Goal: Transaction & Acquisition: Purchase product/service

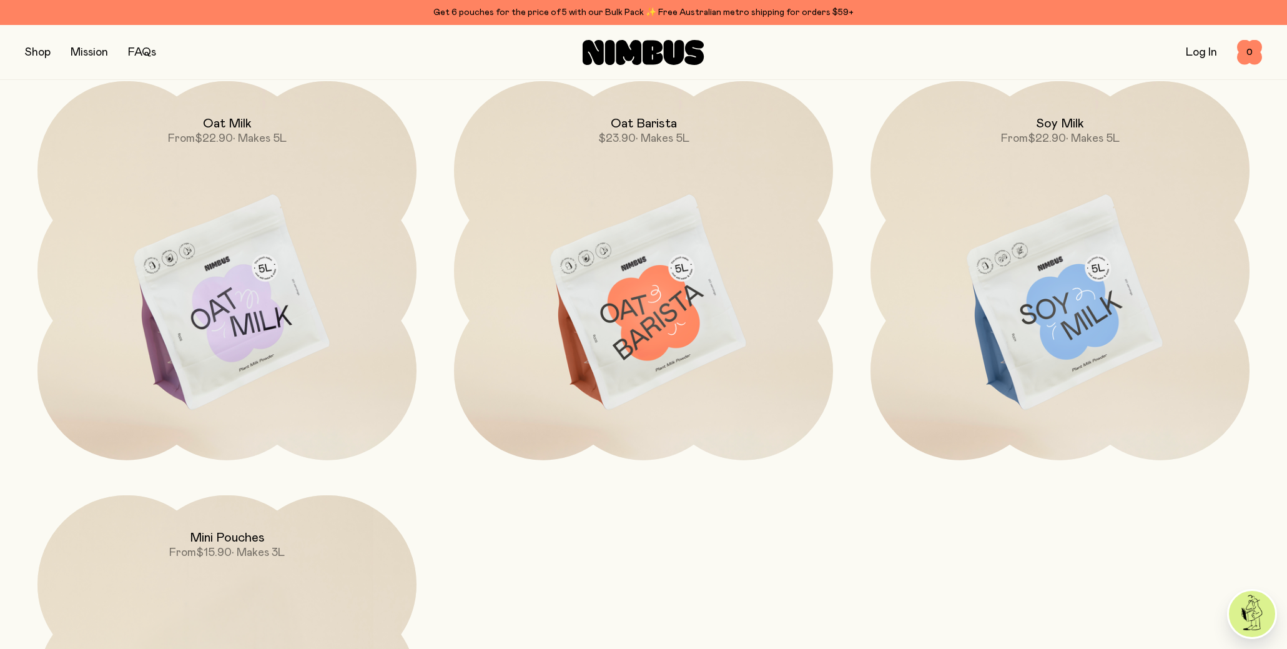
scroll to position [4320, 0]
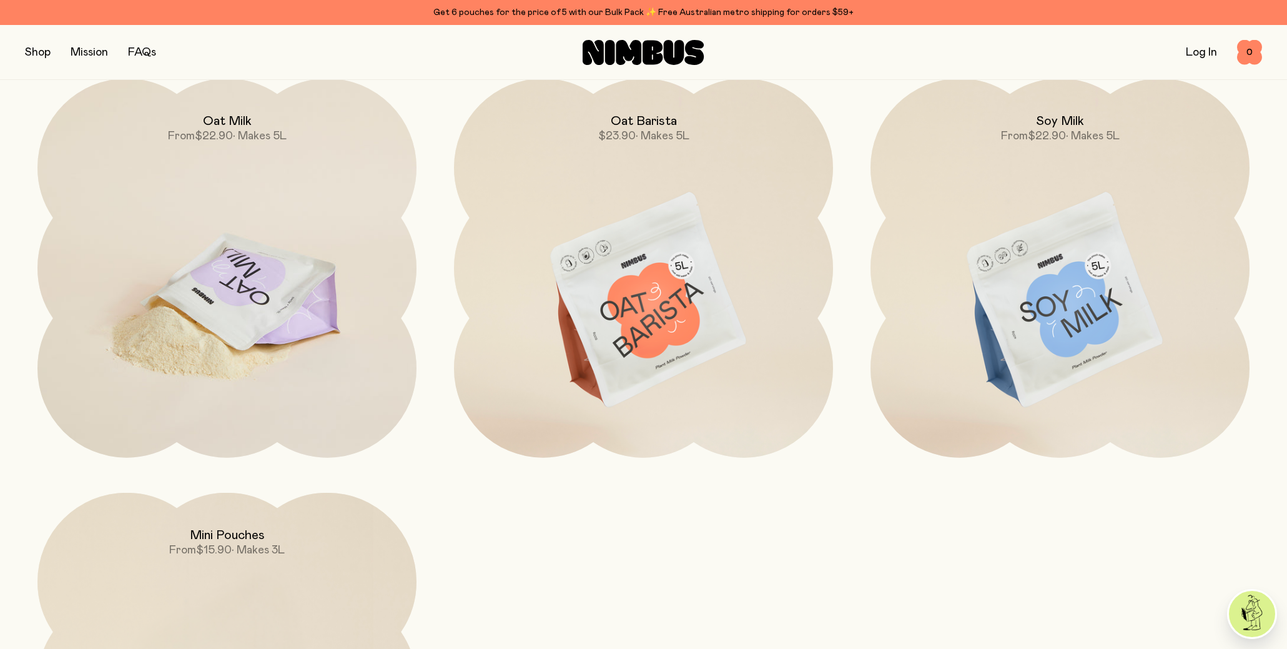
click at [253, 304] on img at bounding box center [226, 301] width 379 height 445
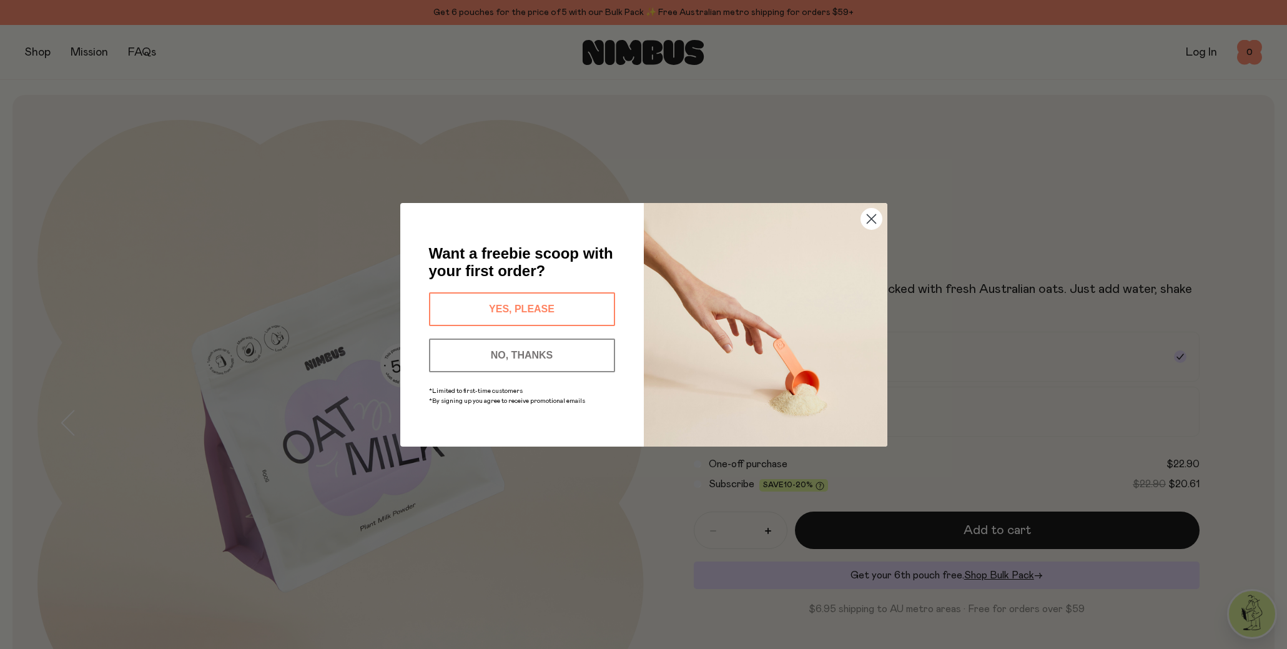
click at [519, 308] on button "YES, PLEASE" at bounding box center [522, 309] width 186 height 34
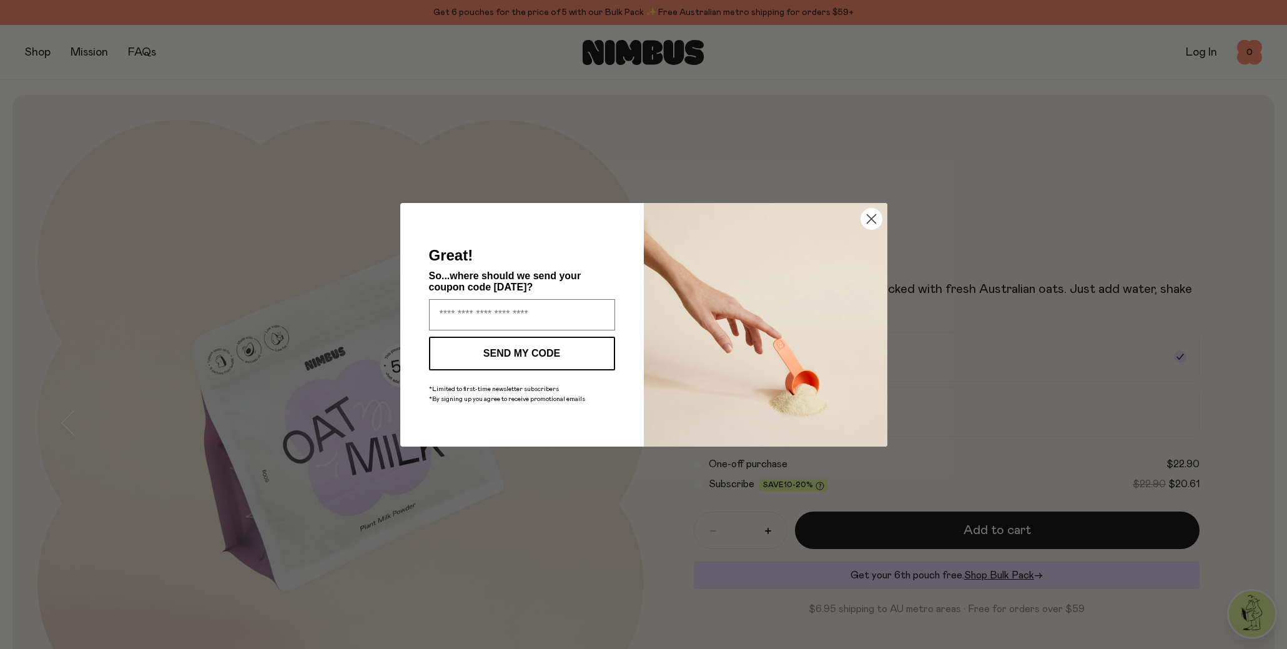
click at [868, 222] on icon "Close dialog" at bounding box center [871, 218] width 9 height 9
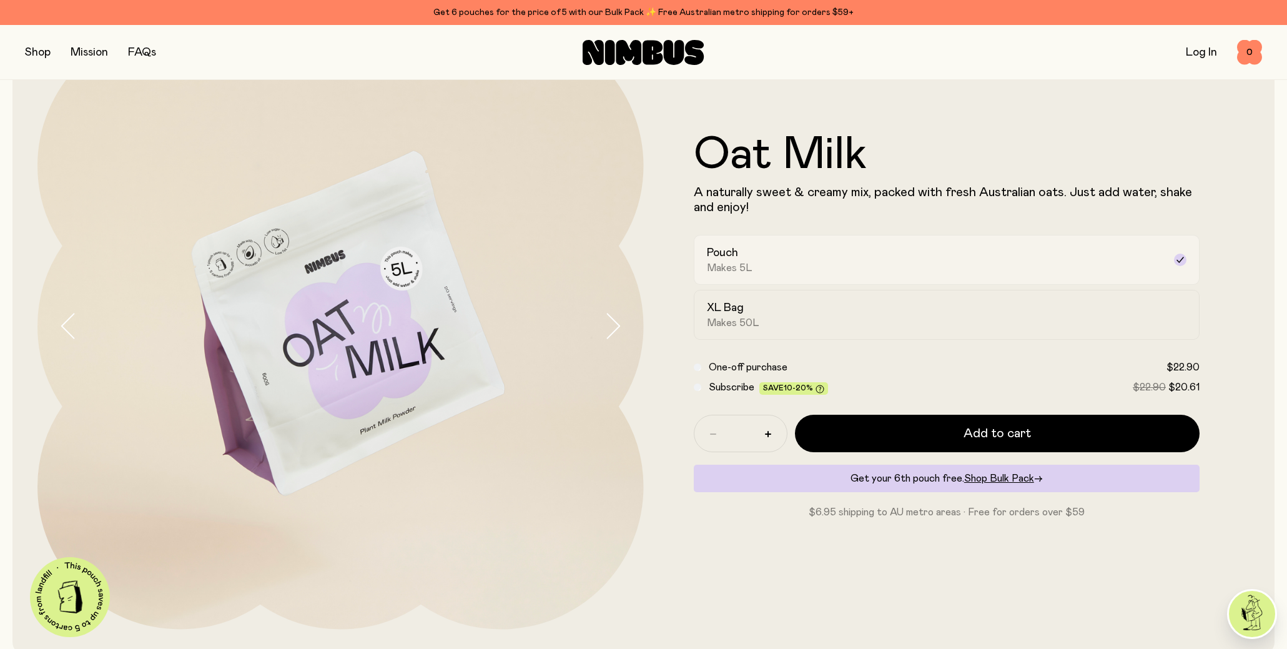
scroll to position [99, 0]
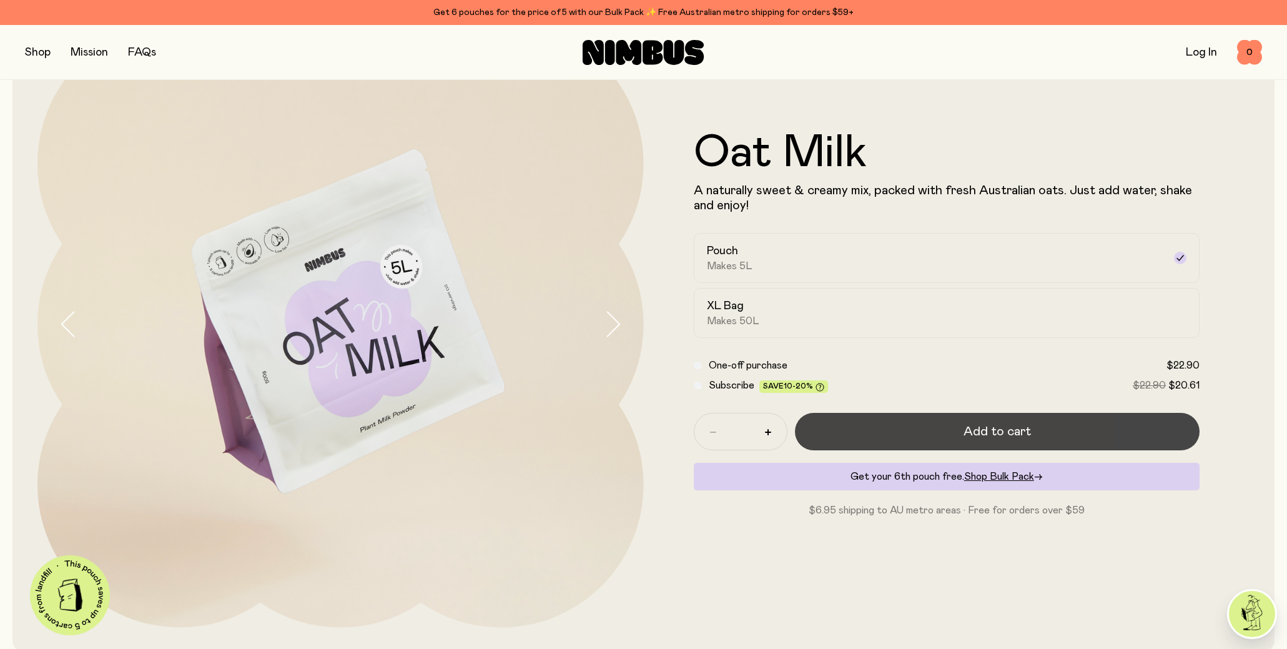
click at [986, 432] on span "Add to cart" at bounding box center [996, 431] width 67 height 17
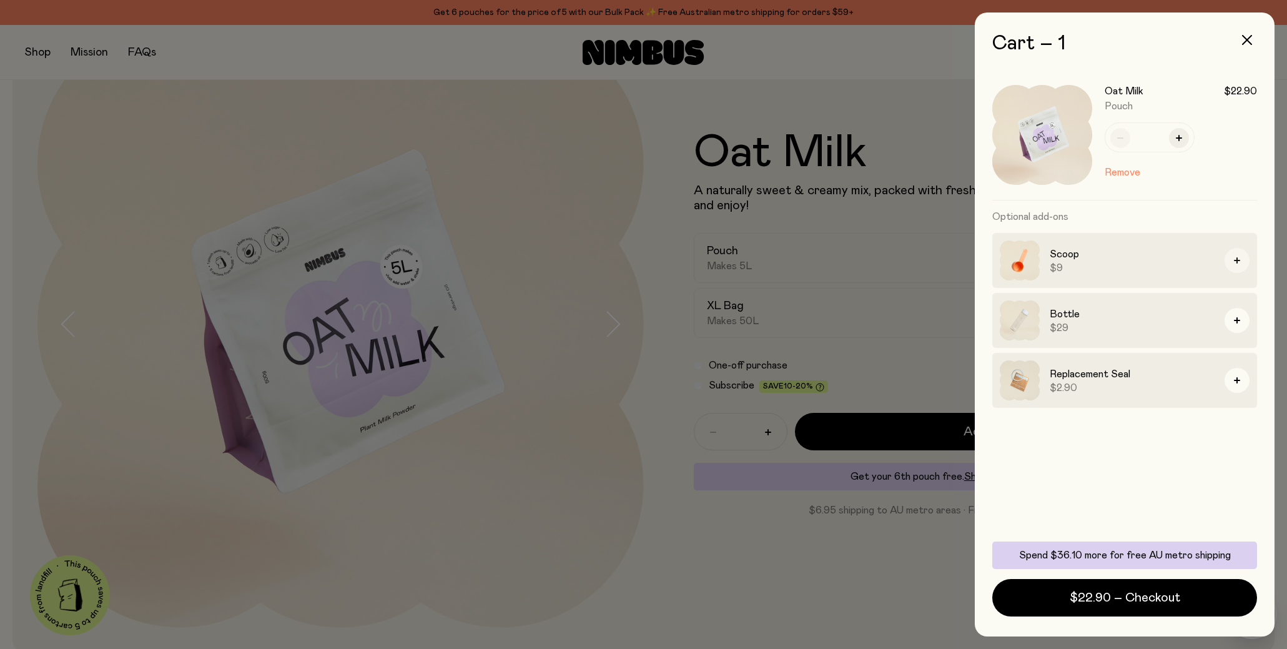
click at [1237, 258] on icon "button" at bounding box center [1237, 260] width 6 height 6
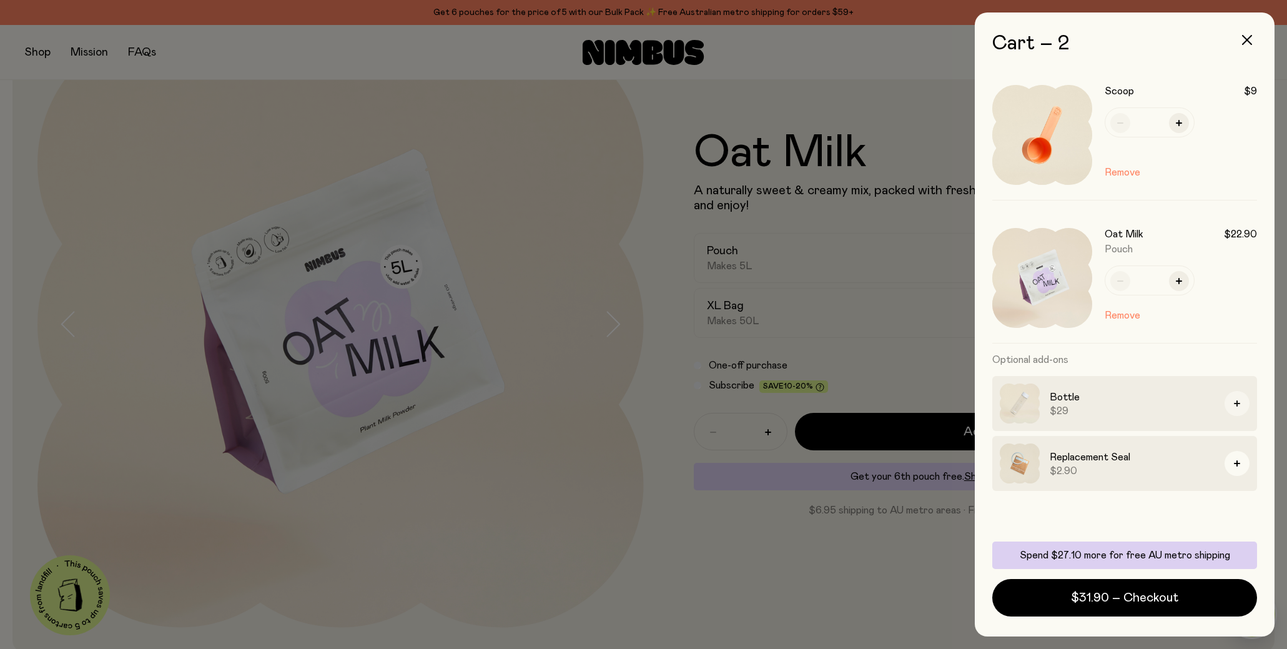
click at [1237, 401] on icon "button" at bounding box center [1237, 403] width 6 height 6
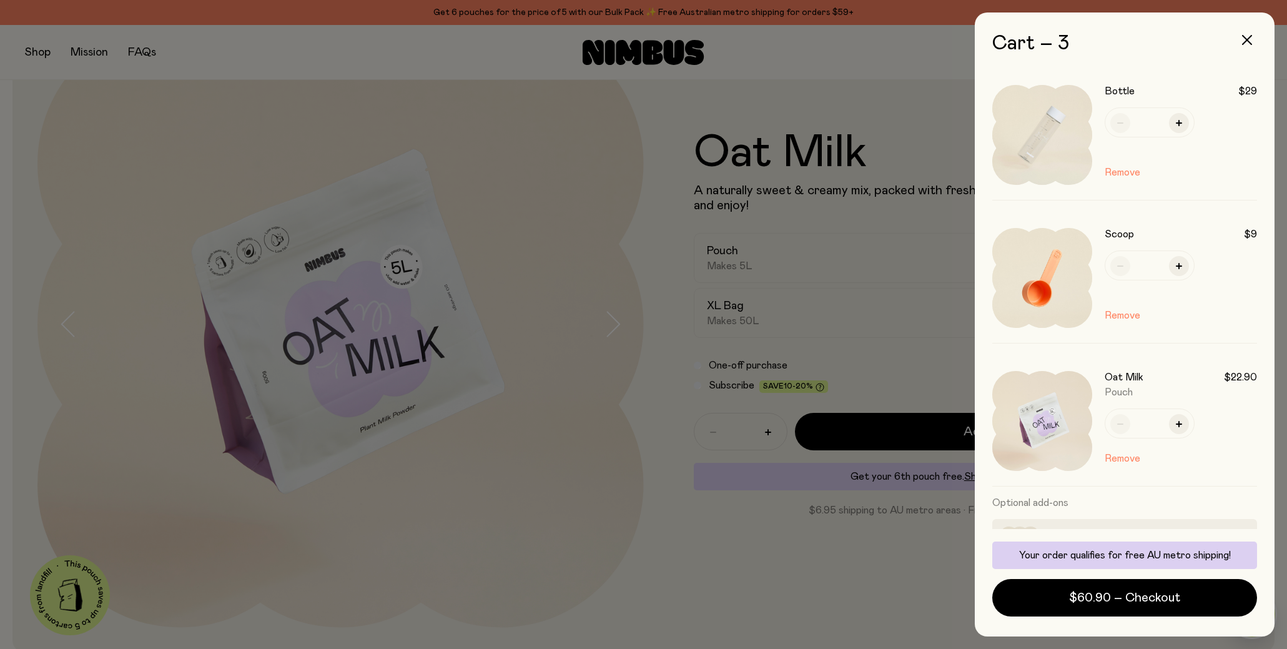
click at [596, 255] on div at bounding box center [643, 324] width 1287 height 649
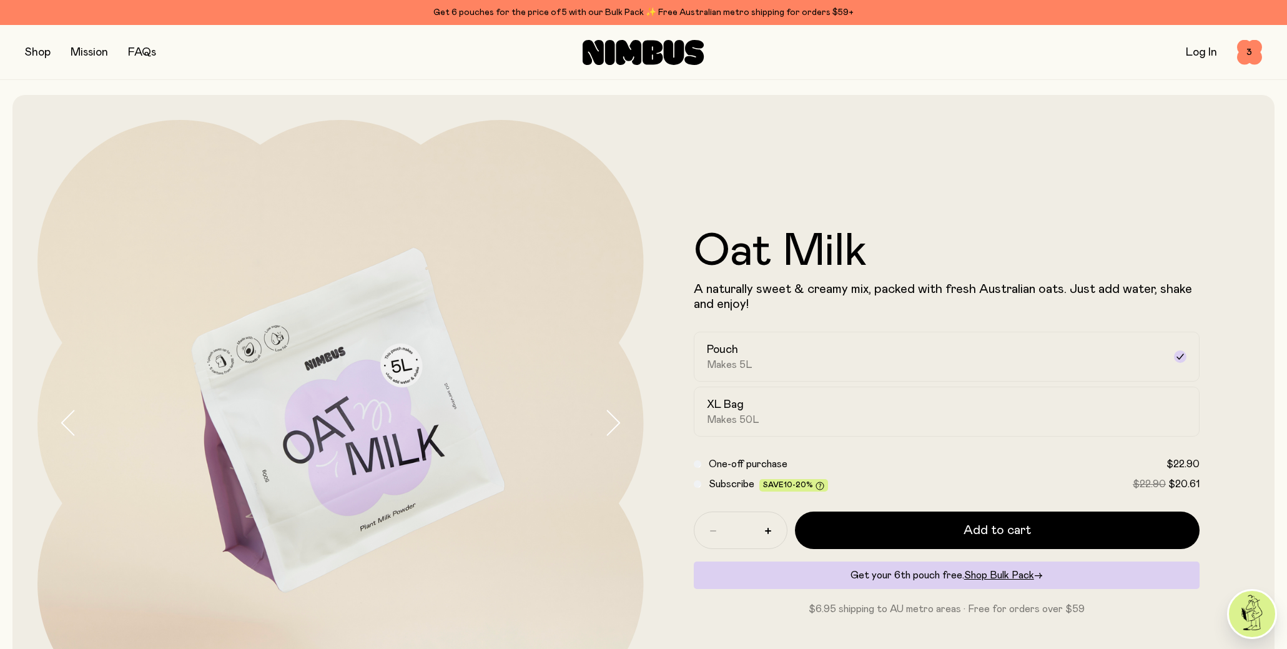
scroll to position [99, 0]
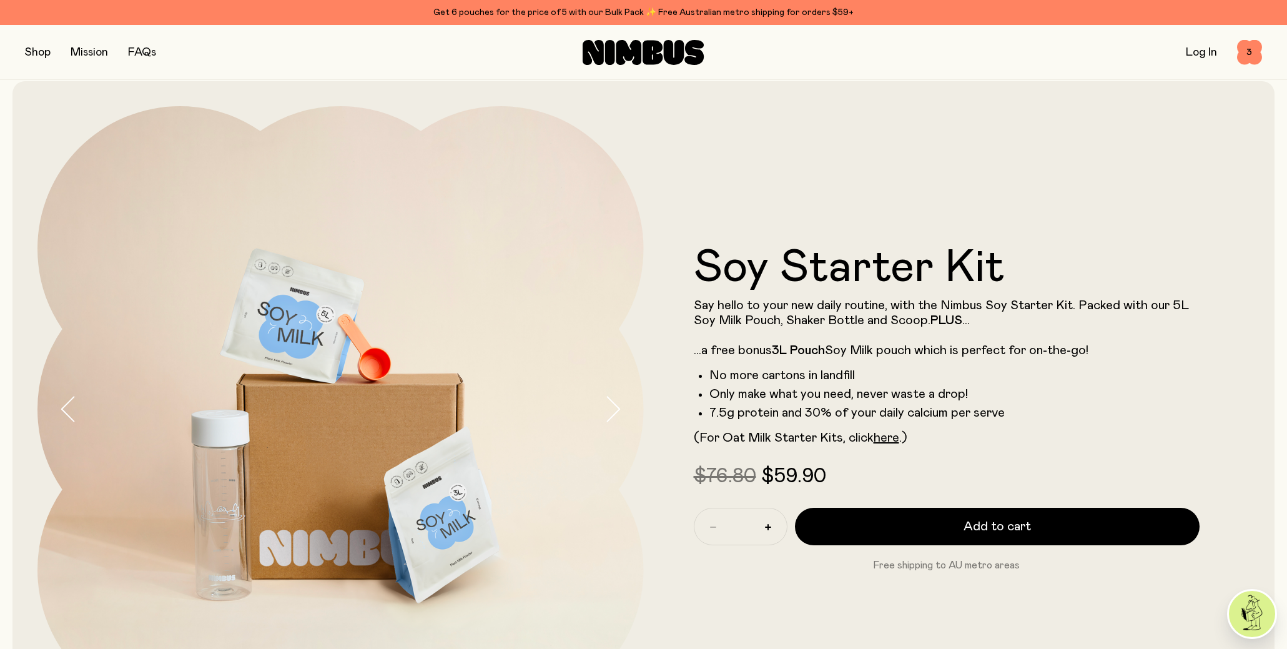
scroll to position [11, 0]
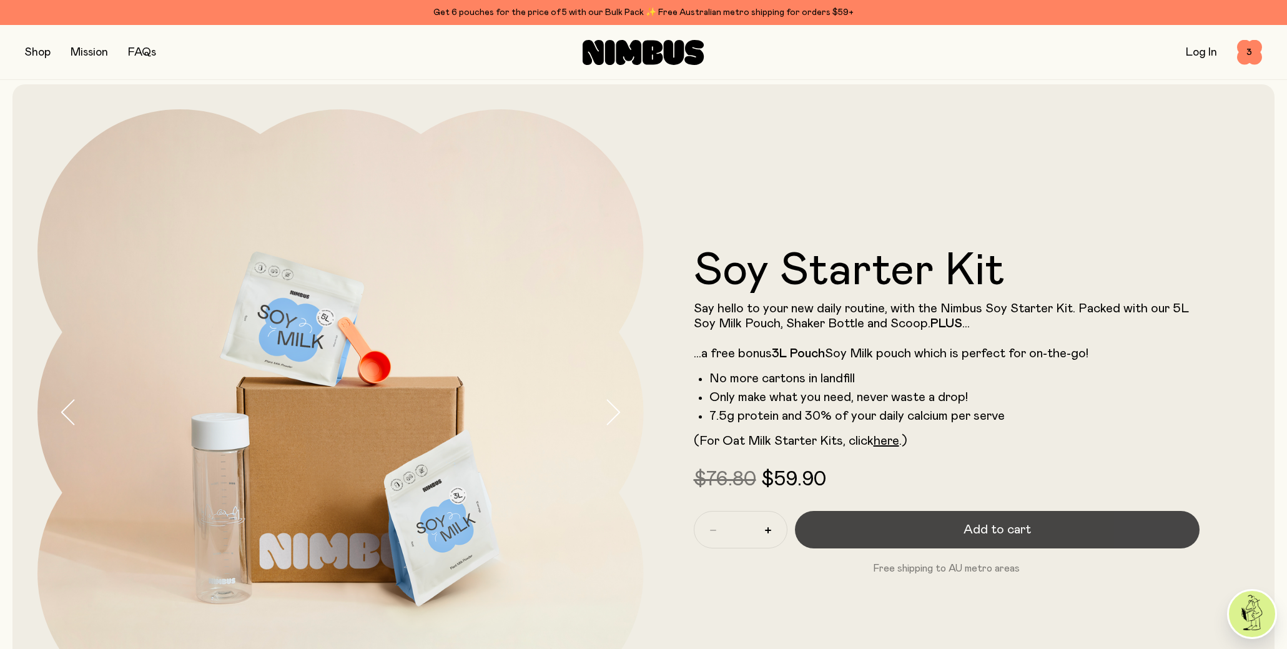
click at [1054, 531] on button "Add to cart" at bounding box center [997, 529] width 405 height 37
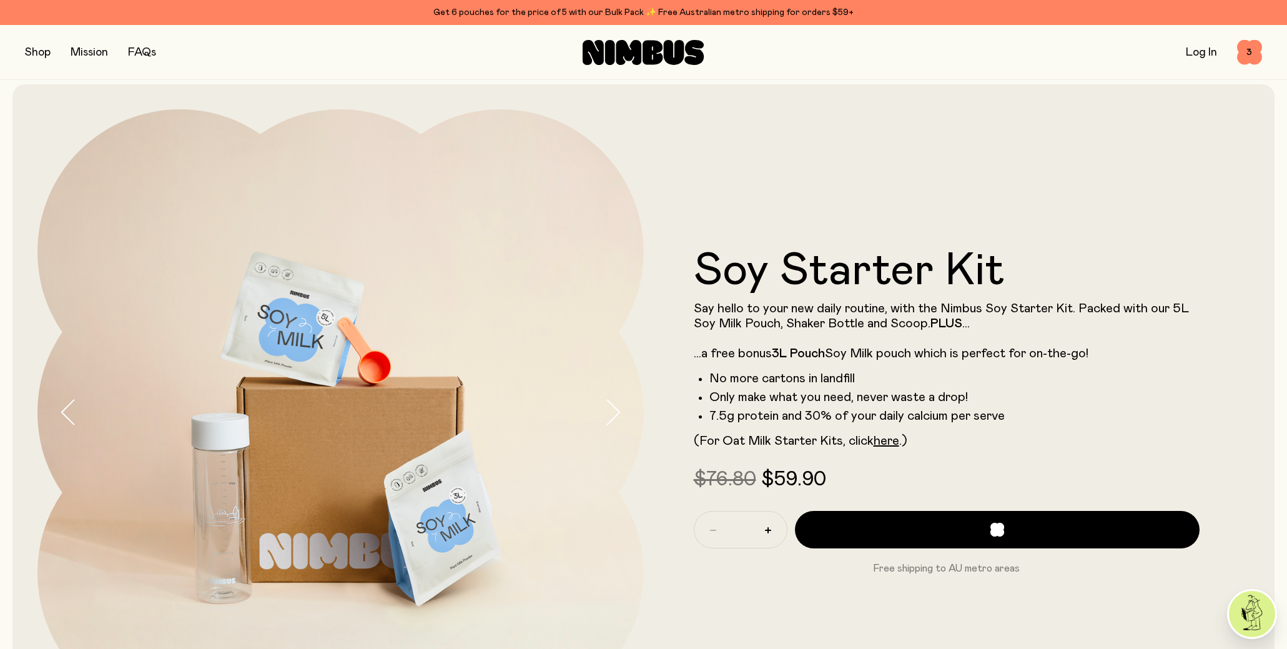
scroll to position [0, 0]
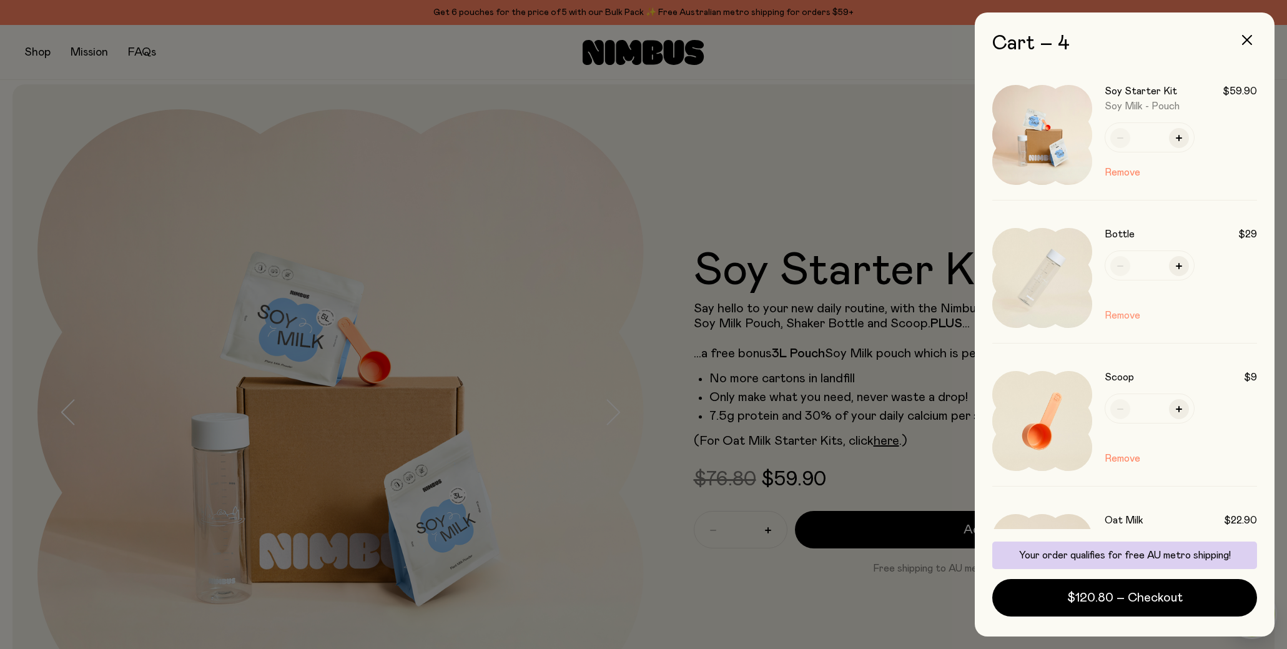
click at [1121, 315] on button "Remove" at bounding box center [1122, 315] width 36 height 15
click at [1122, 314] on button "Remove" at bounding box center [1122, 315] width 36 height 15
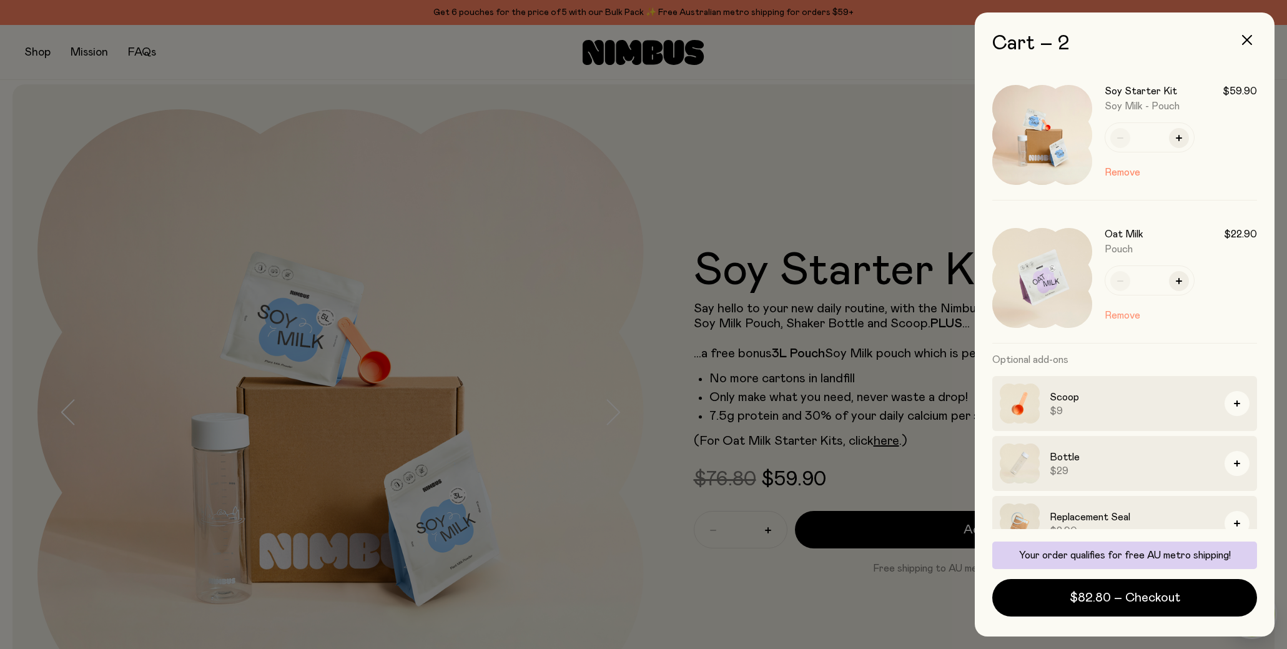
click at [1122, 313] on button "Remove" at bounding box center [1122, 315] width 36 height 15
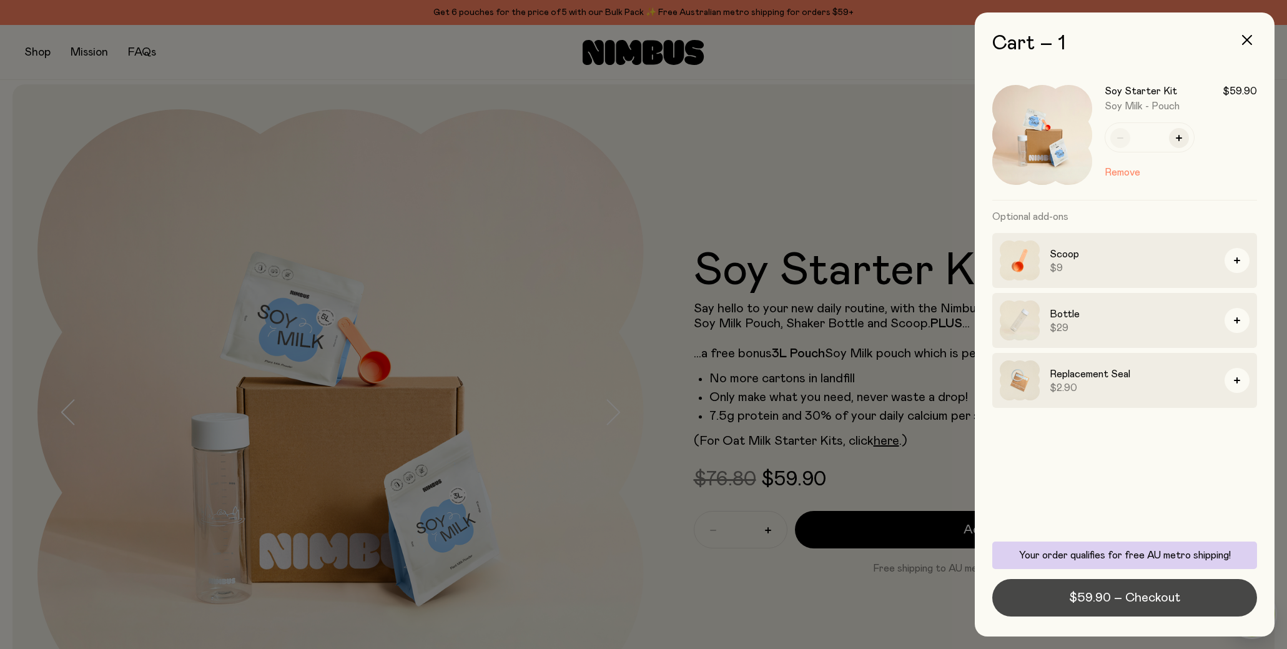
click at [1158, 589] on span "$59.90 – Checkout" at bounding box center [1124, 597] width 111 height 17
